Goal: Navigation & Orientation: Find specific page/section

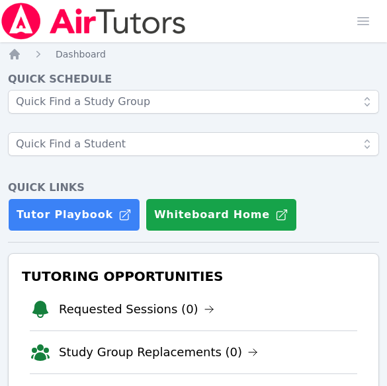
click at [22, 178] on div "Quick Schedule Quick Links Tutor Playbook Whiteboard Home" at bounding box center [193, 151] width 371 height 160
click at [38, 118] on div at bounding box center [193, 129] width 371 height 79
click at [31, 193] on h4 "Quick Links" at bounding box center [193, 188] width 371 height 16
